Goal: Find specific page/section: Find specific page/section

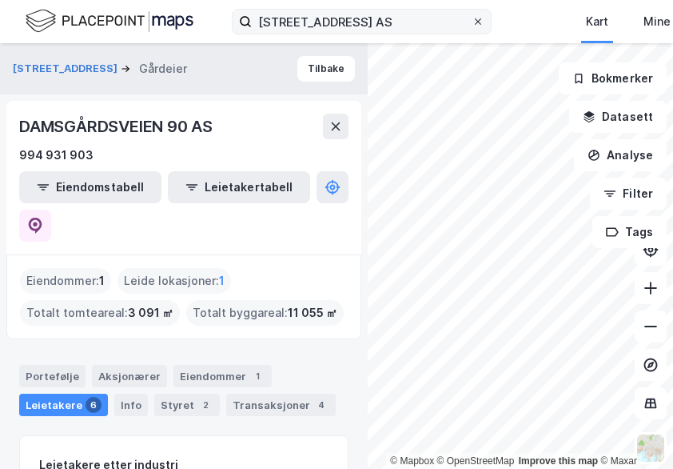
click at [481, 25] on icon at bounding box center [478, 22] width 10 height 10
click at [472, 25] on input "Damsgårdsveien 90 Syd AS" at bounding box center [362, 22] width 220 height 24
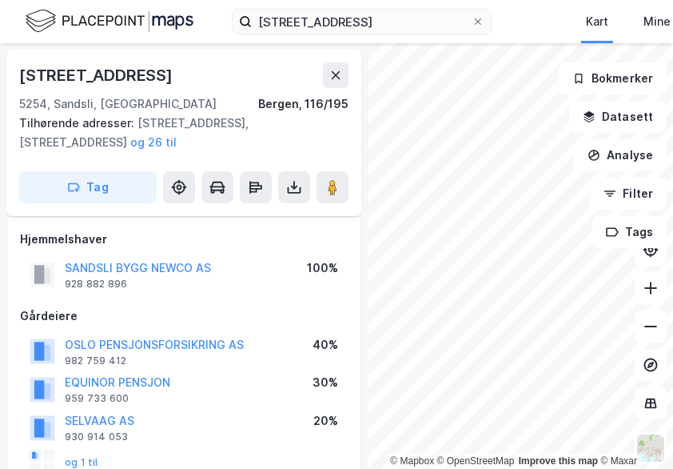
scroll to position [240, 0]
